Goal: Information Seeking & Learning: Find specific fact

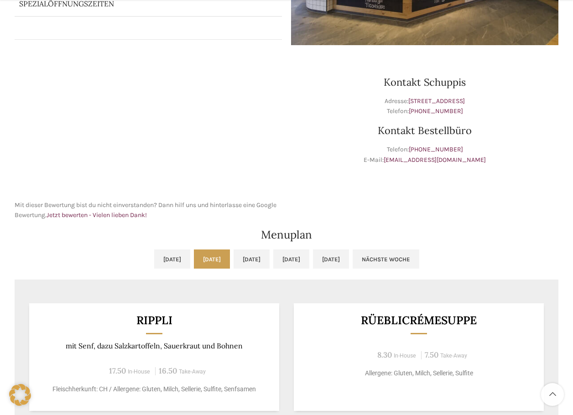
scroll to position [274, 0]
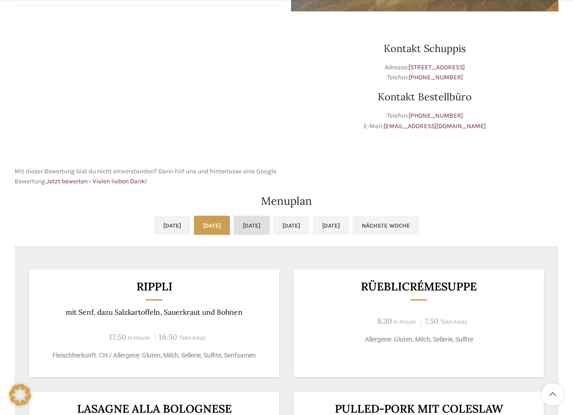
click at [250, 227] on link "[DATE]" at bounding box center [252, 225] width 36 height 19
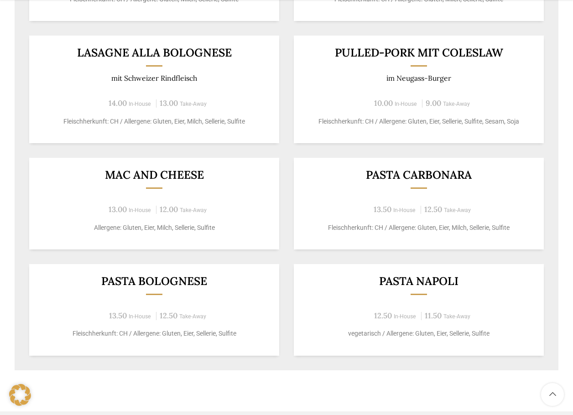
scroll to position [639, 0]
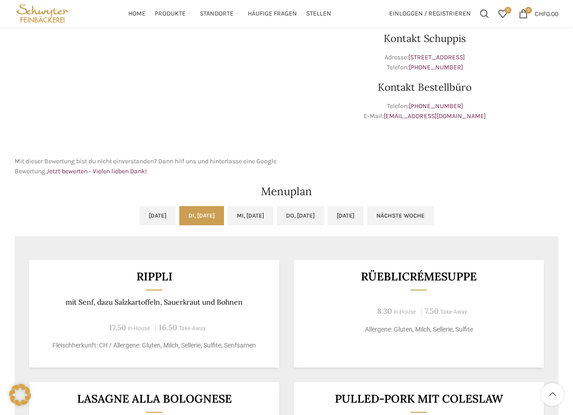
scroll to position [365, 0]
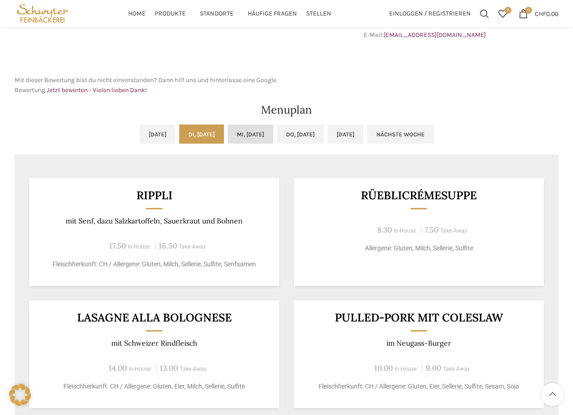
click at [257, 135] on link "[DATE]" at bounding box center [251, 134] width 46 height 19
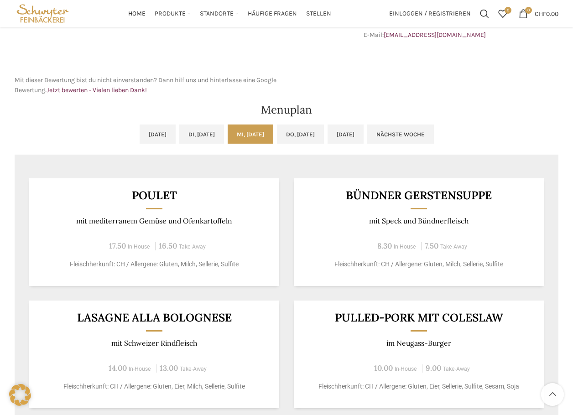
click at [111, 172] on div "Poulet mit mediterranem Gemüse und Ofenkartoffeln 17.50 In-House 16.50 Take-Awa…" at bounding box center [287, 400] width 544 height 472
drag, startPoint x: 167, startPoint y: 130, endPoint x: 177, endPoint y: 131, distance: 10.1
click at [179, 131] on link "[DATE]" at bounding box center [201, 134] width 45 height 19
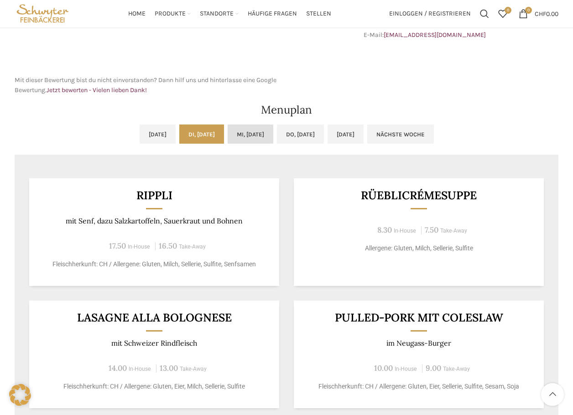
click at [258, 136] on link "[DATE]" at bounding box center [251, 134] width 46 height 19
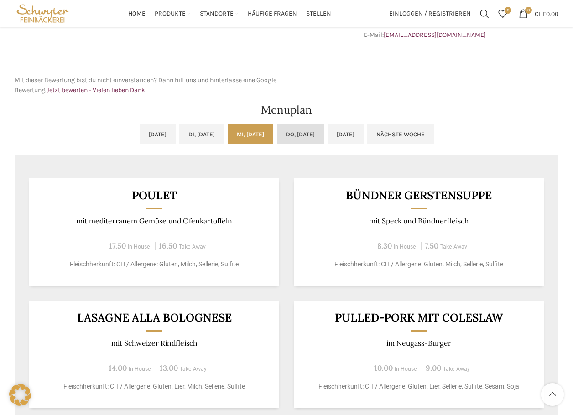
click at [324, 130] on link "[DATE]" at bounding box center [300, 134] width 47 height 19
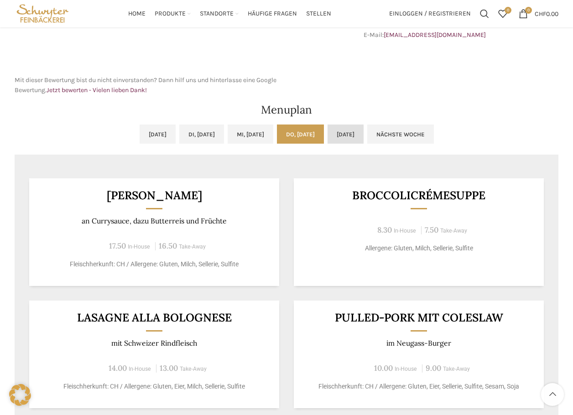
click at [364, 139] on link "[DATE]" at bounding box center [346, 134] width 36 height 19
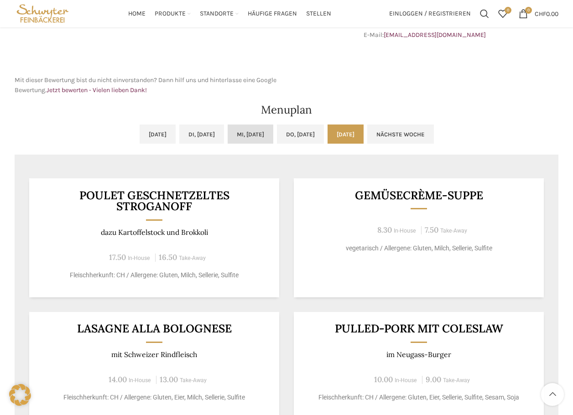
click at [236, 139] on link "[DATE]" at bounding box center [251, 134] width 46 height 19
